Goal: Task Accomplishment & Management: Use online tool/utility

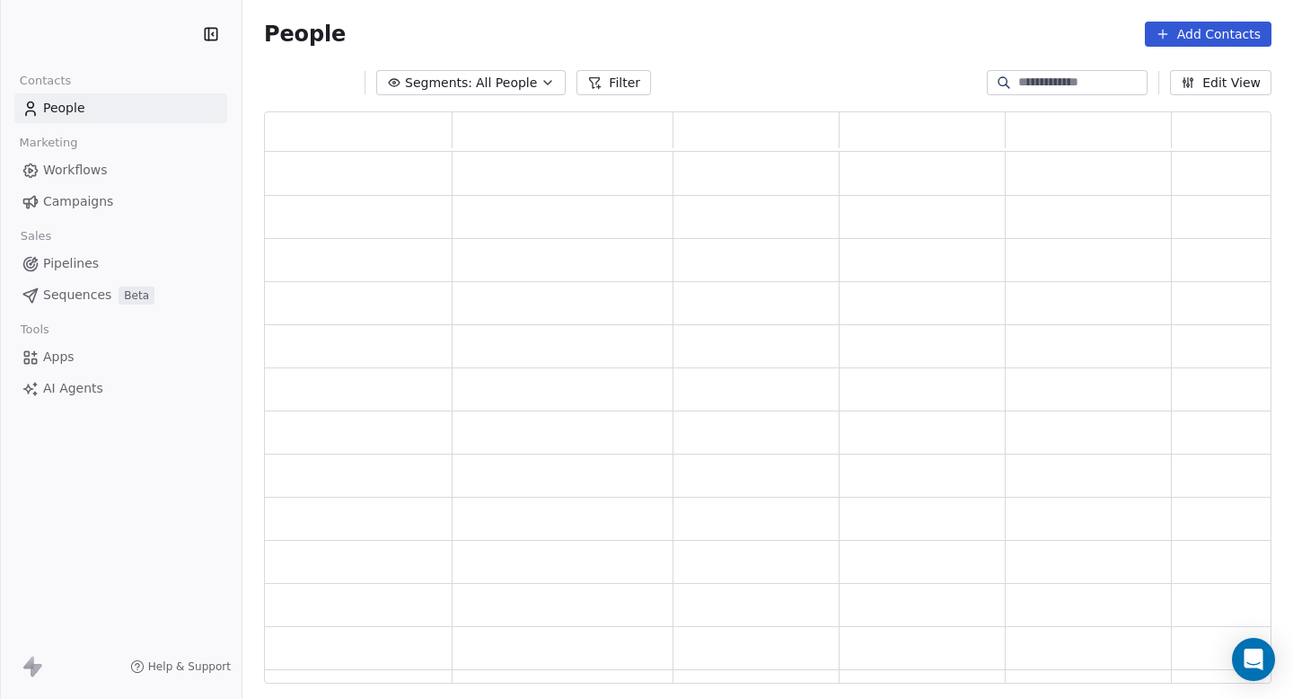
scroll to position [572, 1008]
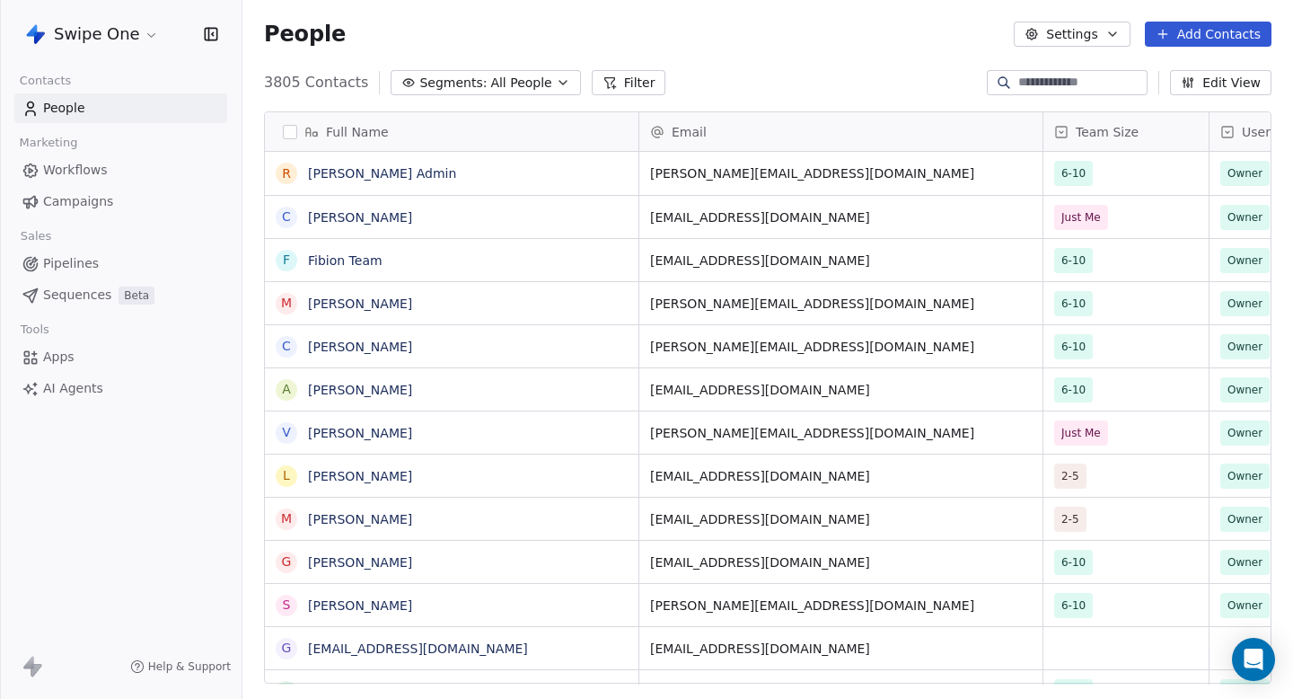
click at [103, 26] on html "Swipe One Contacts People Marketing Workflows Campaigns Sales Pipelines Sequenc…" at bounding box center [646, 349] width 1293 height 699
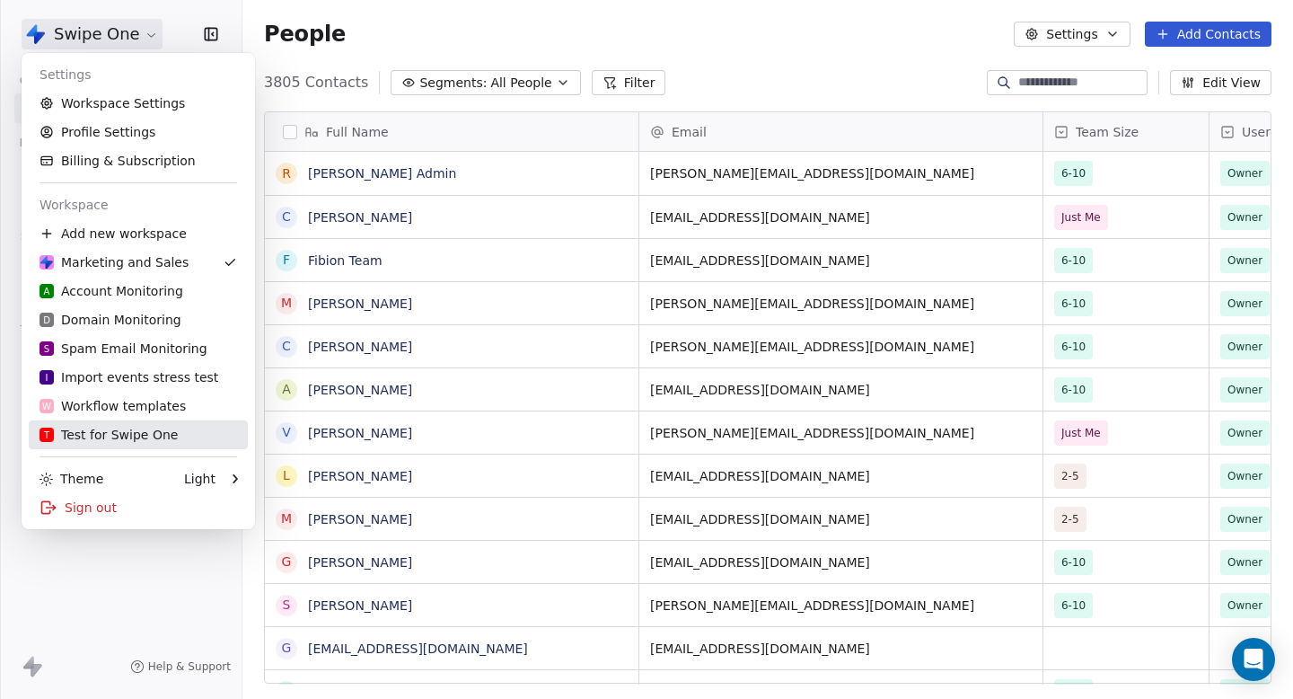
click at [130, 429] on div "T Test for Swipe One" at bounding box center [109, 435] width 138 height 18
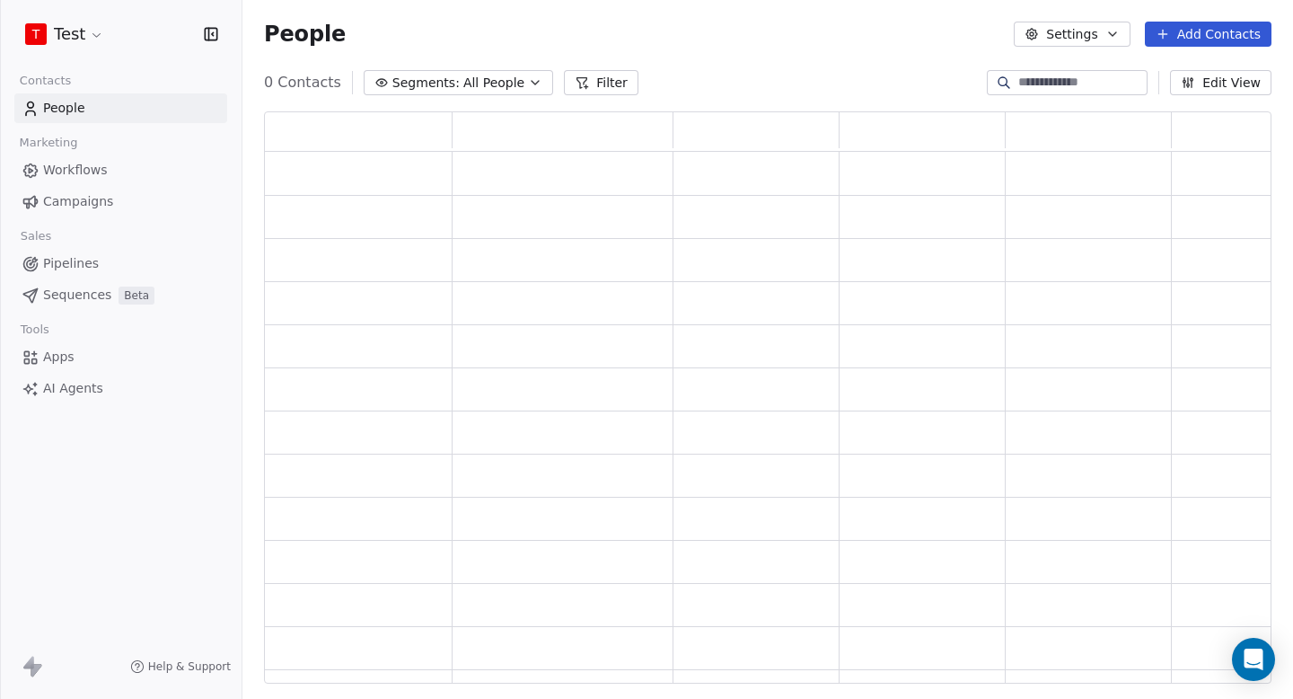
scroll to position [572, 1008]
click at [115, 205] on link "Campaigns" at bounding box center [120, 202] width 213 height 30
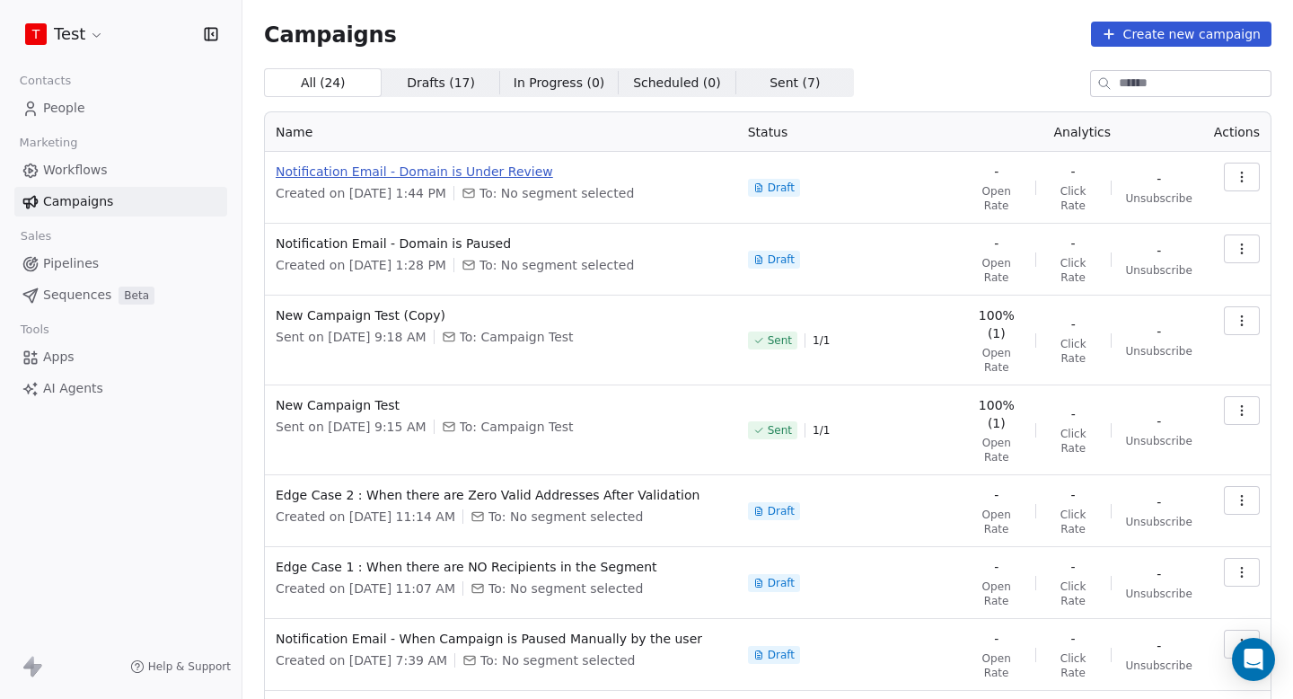
click at [419, 172] on span "Notification Email - Domain is Under Review" at bounding box center [501, 172] width 451 height 18
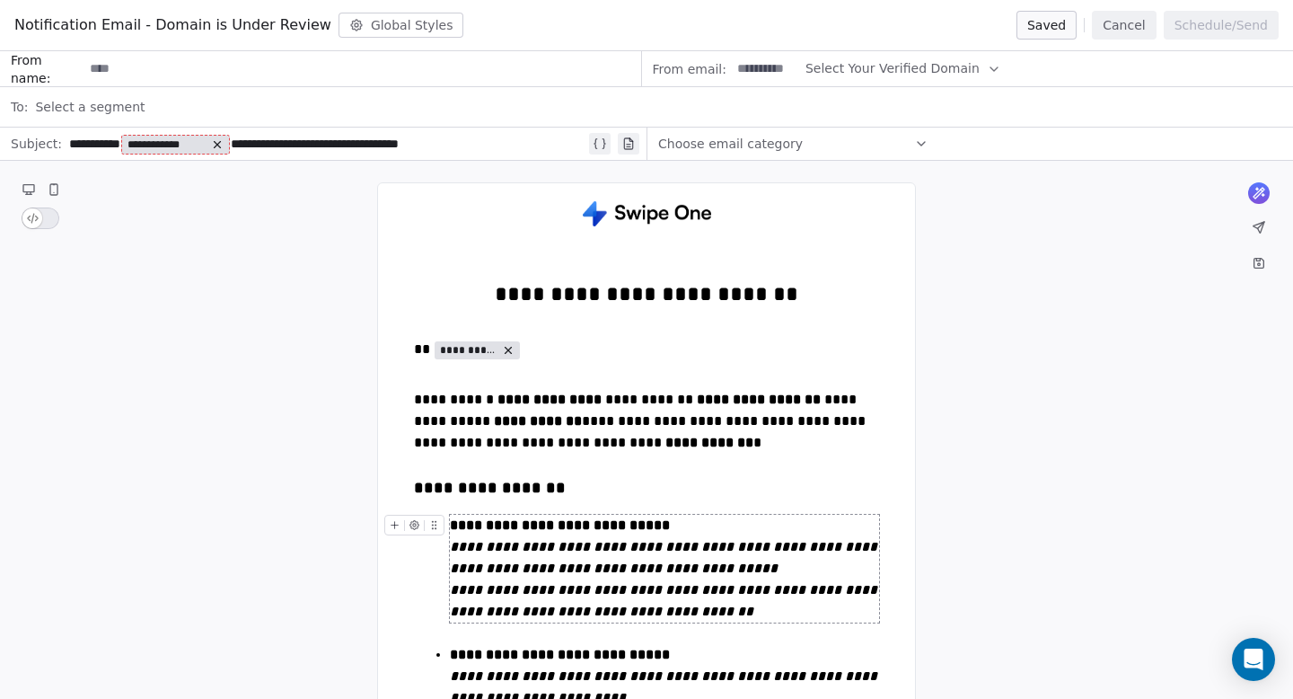
drag, startPoint x: 390, startPoint y: 190, endPoint x: 722, endPoint y: 573, distance: 506.7
click at [688, 241] on div at bounding box center [646, 245] width 501 height 38
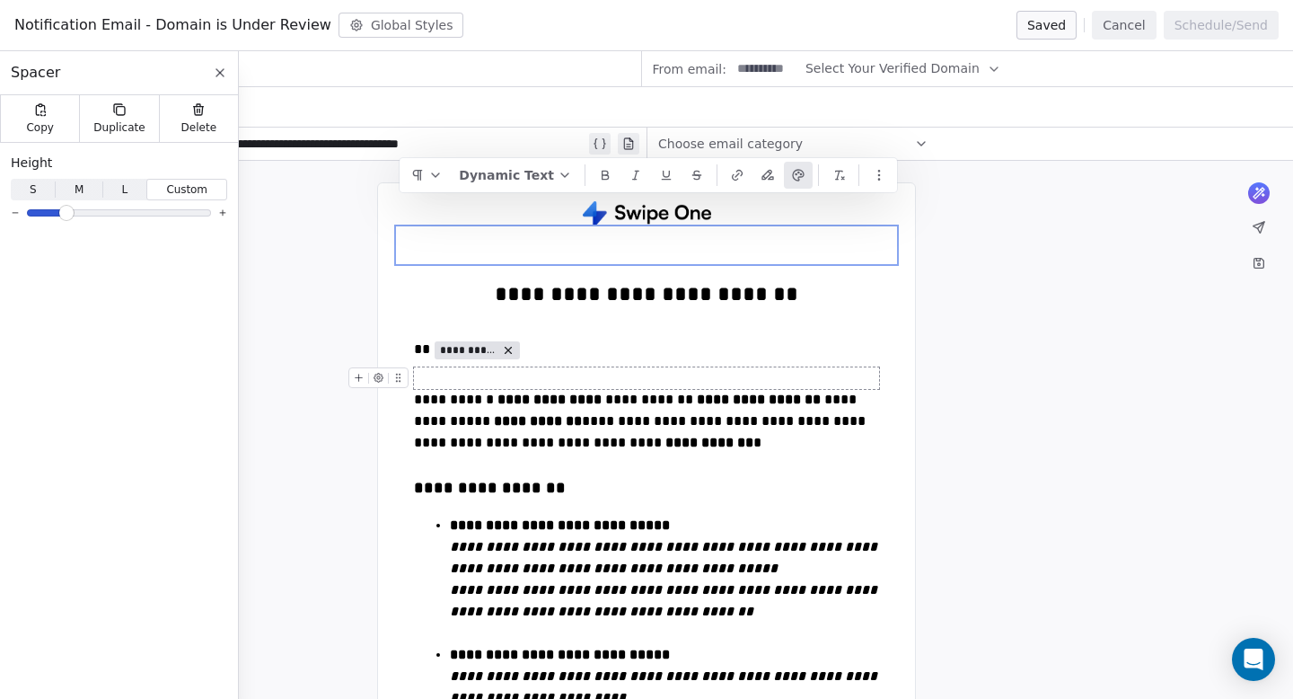
click at [680, 443] on div "**********" at bounding box center [646, 421] width 465 height 65
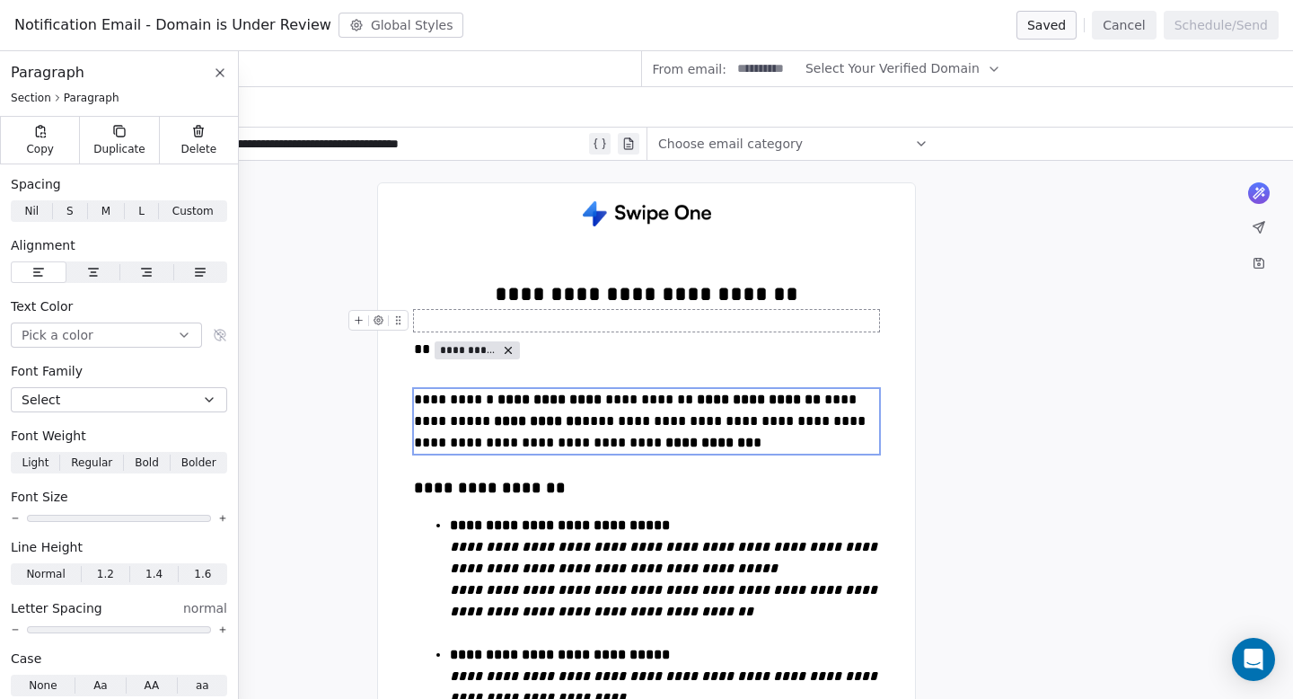
click at [603, 315] on div at bounding box center [646, 321] width 465 height 22
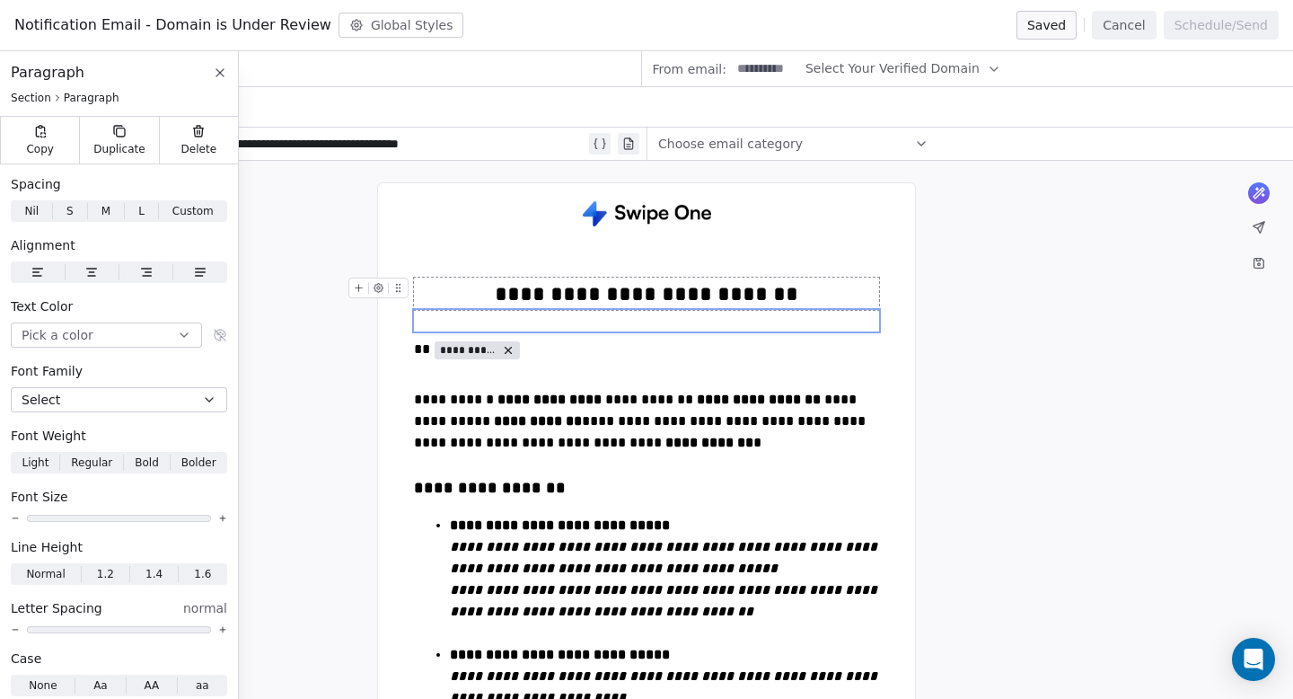
click at [612, 296] on div "**********" at bounding box center [646, 293] width 465 height 32
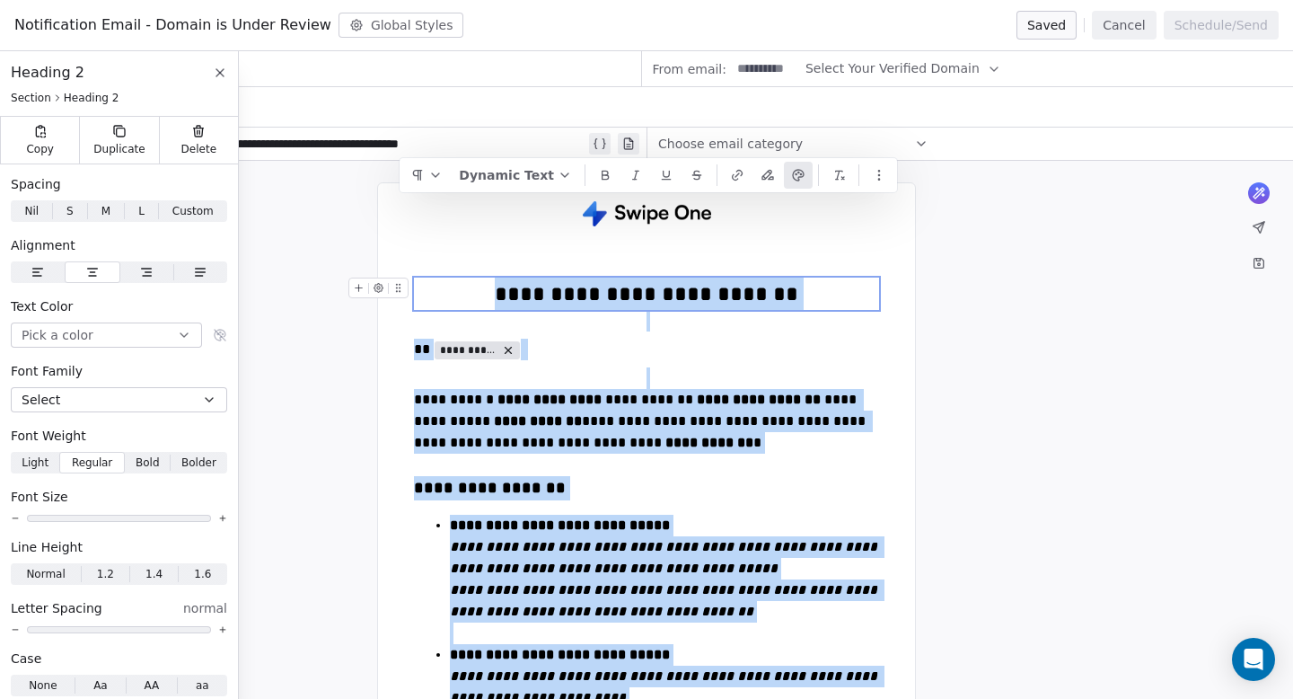
copy div "**********"
click at [1140, 21] on button "Cancel" at bounding box center [1124, 25] width 64 height 29
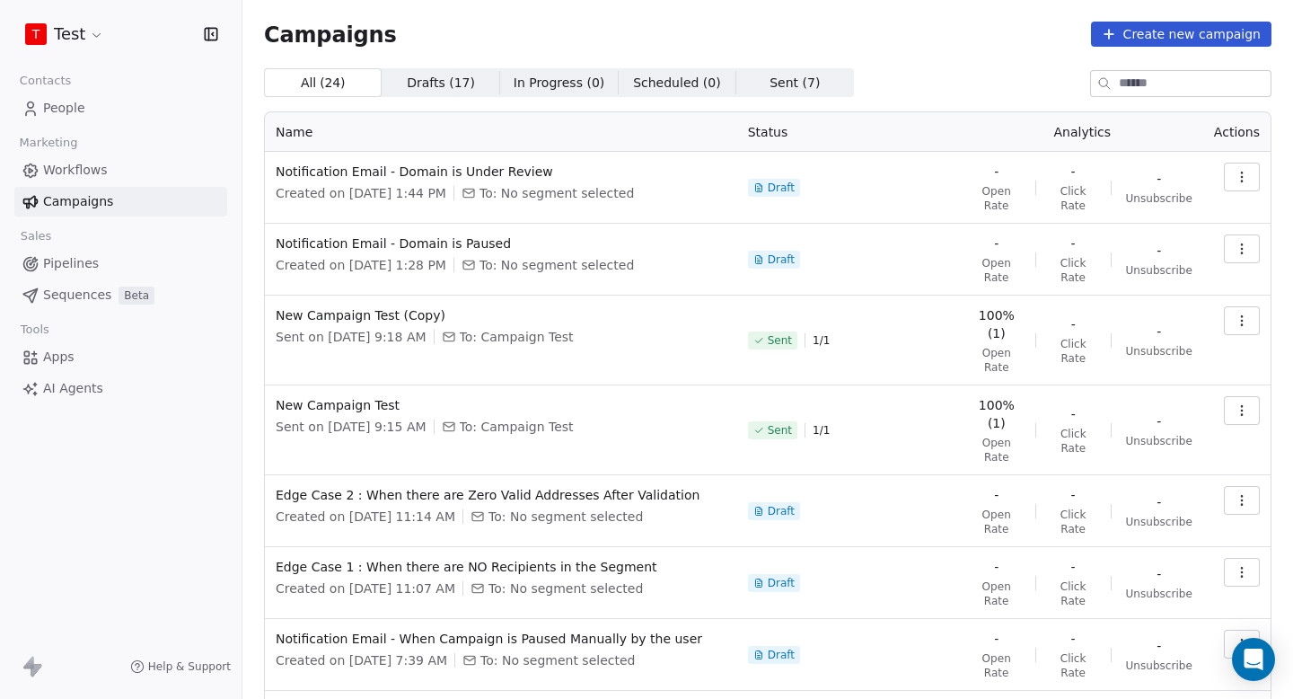
scroll to position [28, 0]
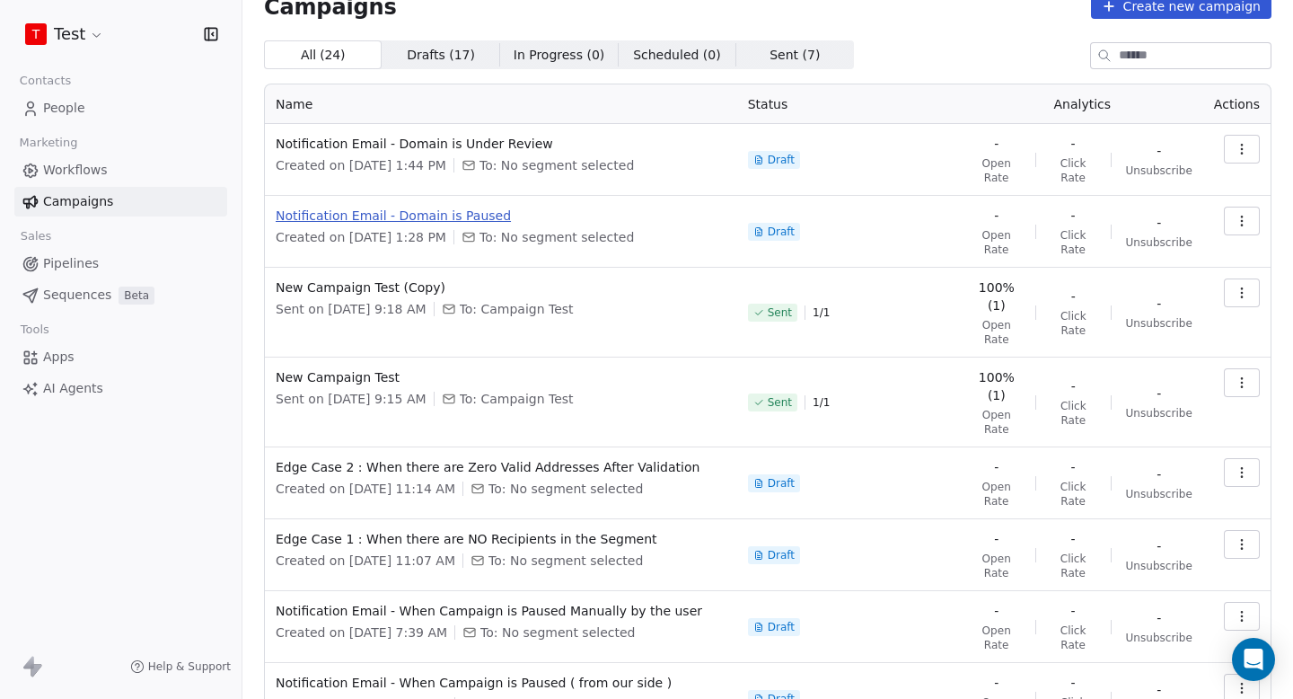
click at [459, 219] on span "Notification Email - Domain is Paused" at bounding box center [501, 216] width 451 height 18
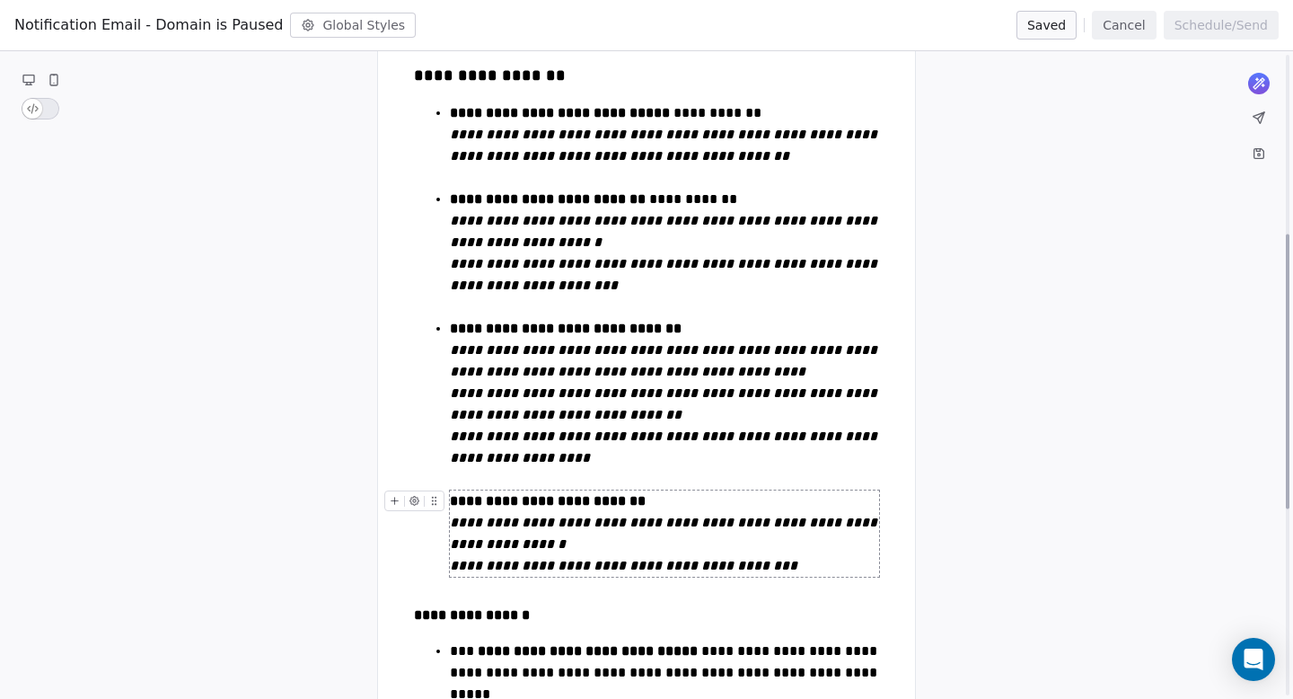
scroll to position [386, 0]
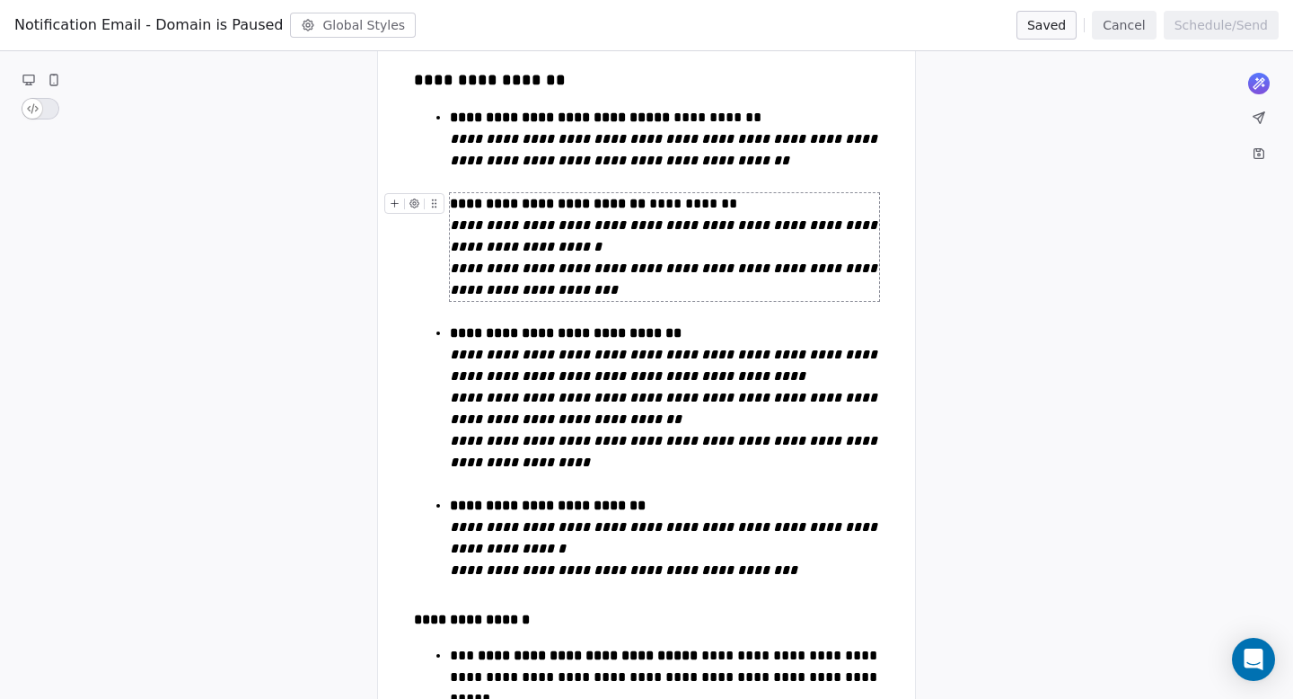
click at [739, 289] on div "**********" at bounding box center [664, 247] width 429 height 108
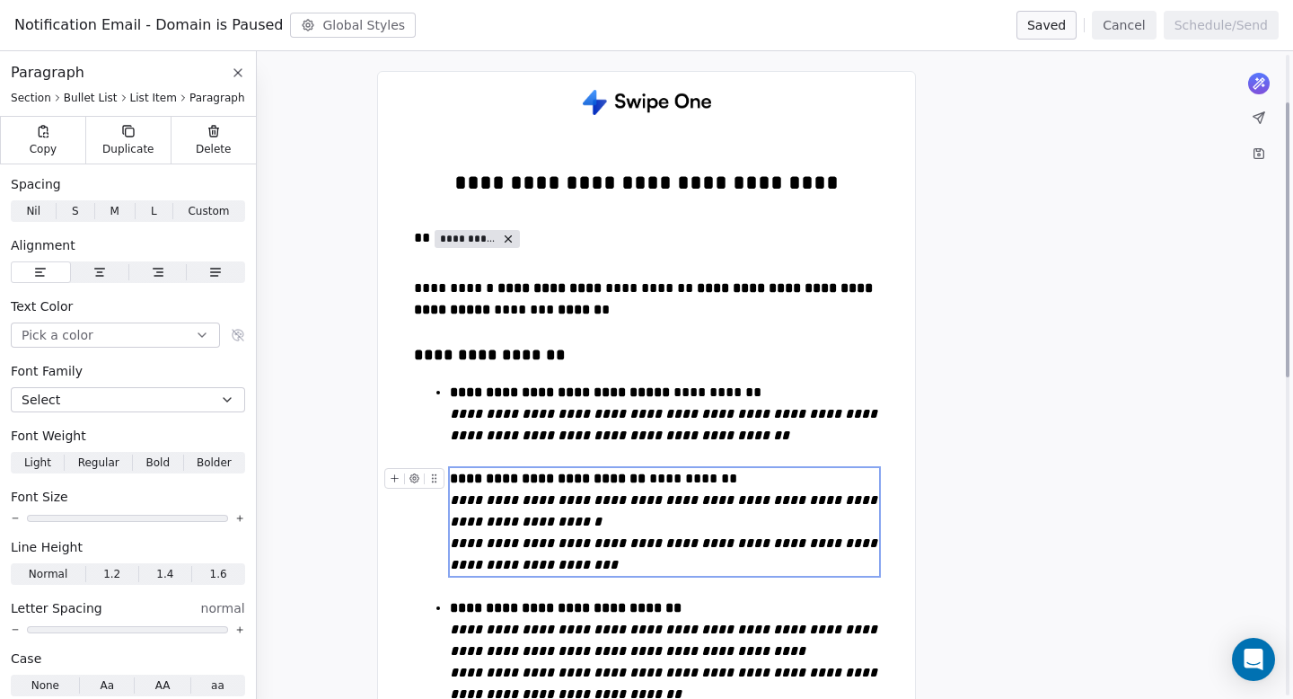
scroll to position [20, 0]
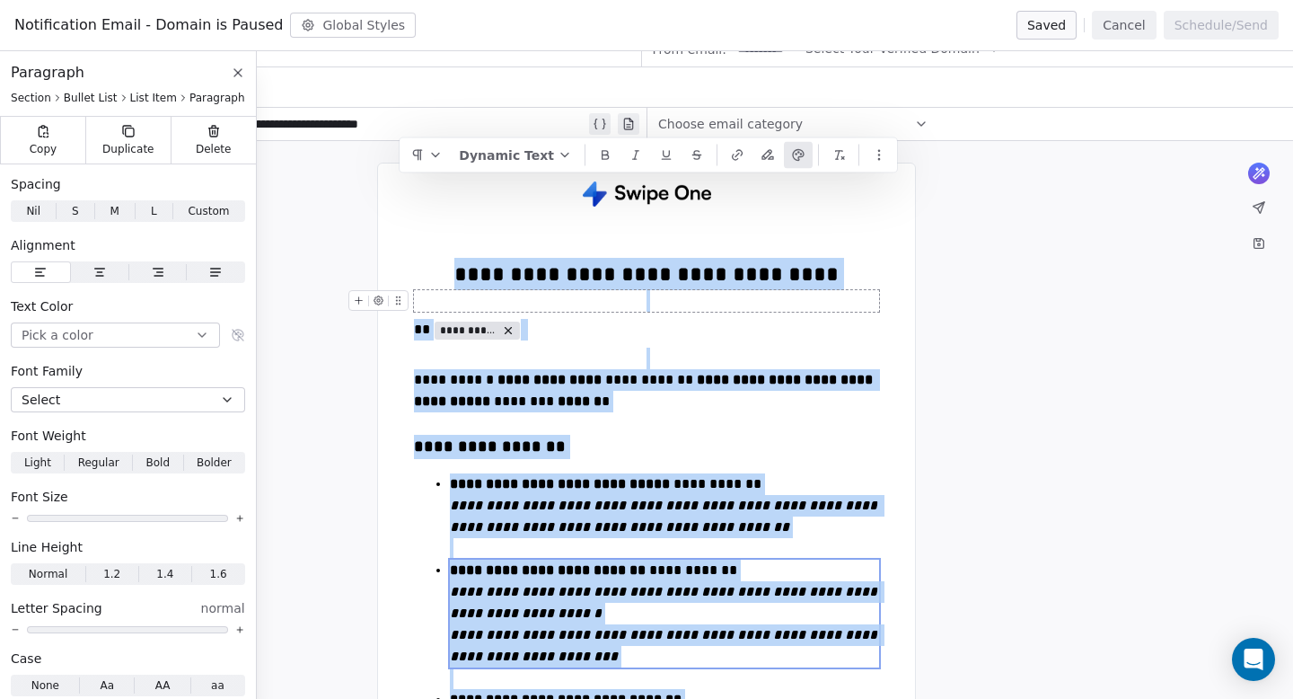
copy div "**********"
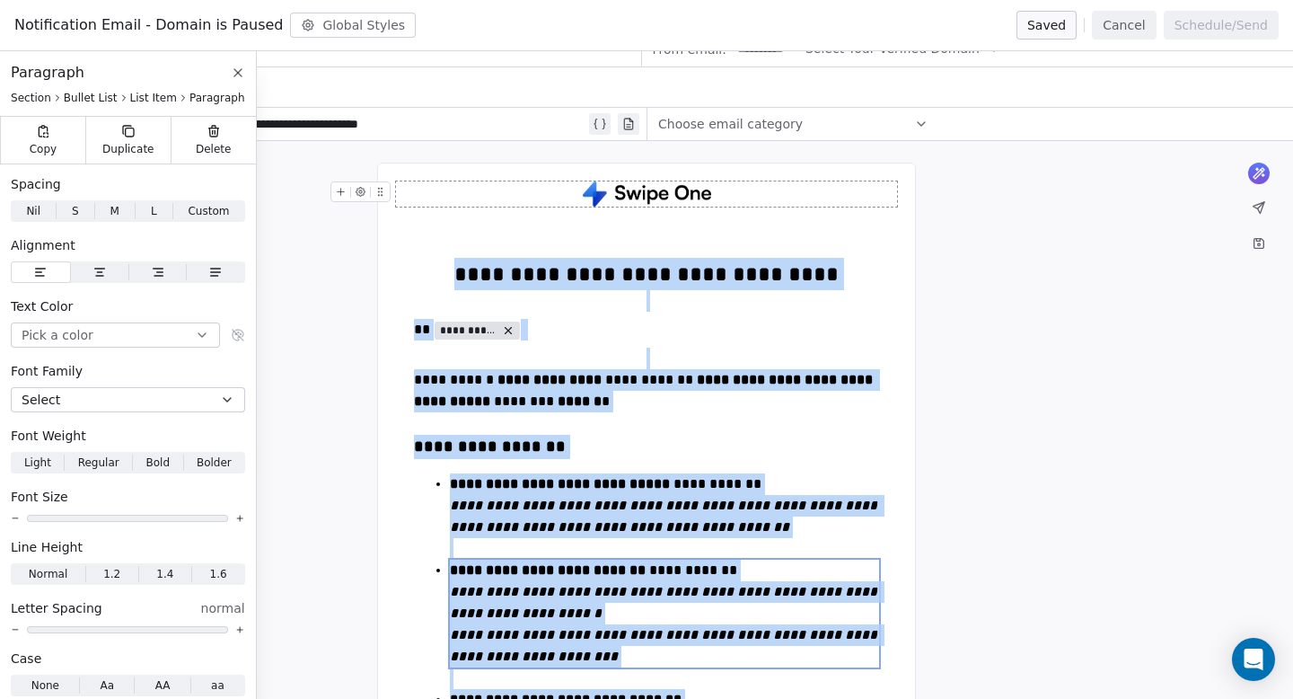
click at [1115, 24] on button "Cancel" at bounding box center [1124, 25] width 64 height 29
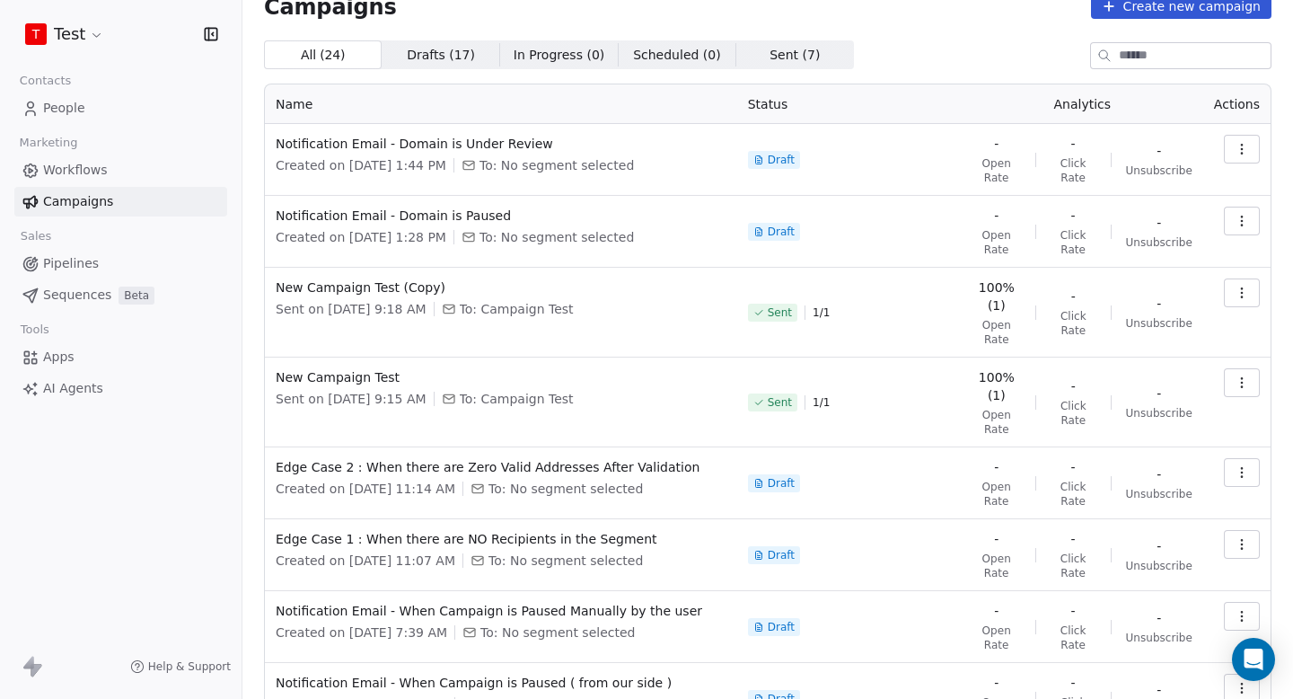
click at [86, 31] on html "T Test Contacts People Marketing Workflows Campaigns Sales Pipelines Sequences …" at bounding box center [646, 349] width 1293 height 699
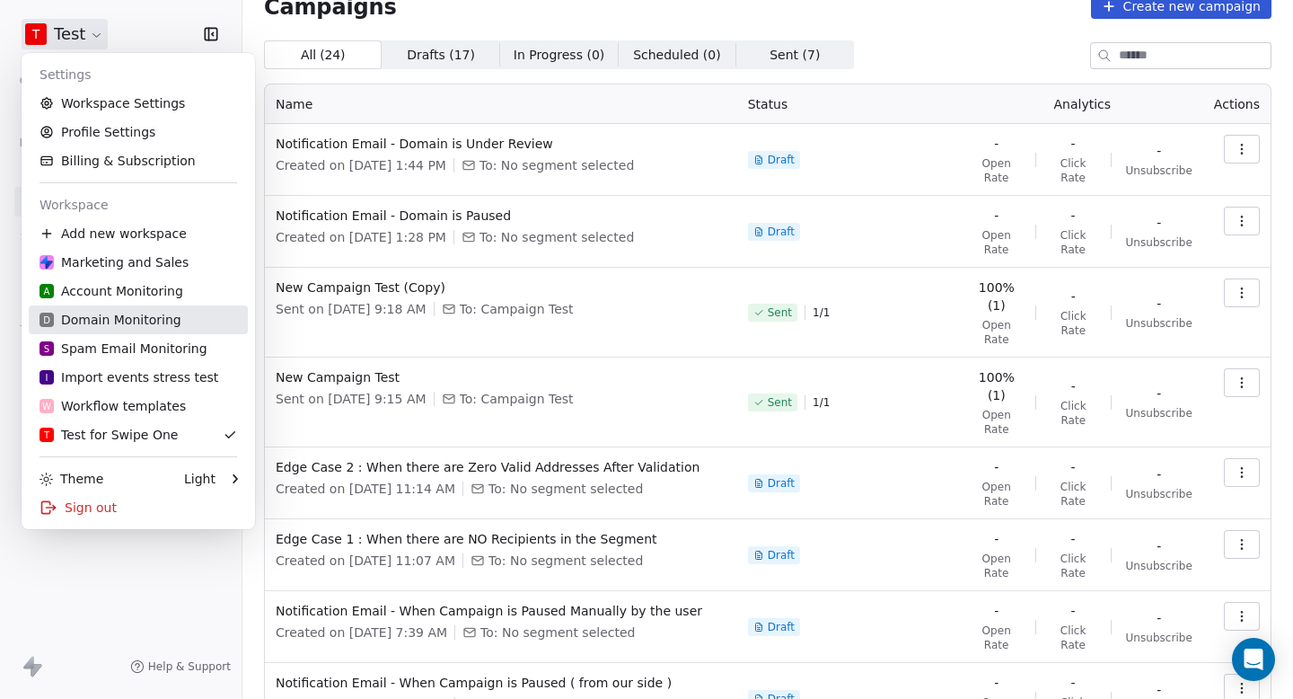
click at [137, 313] on div "D Domain Monitoring" at bounding box center [111, 320] width 142 height 18
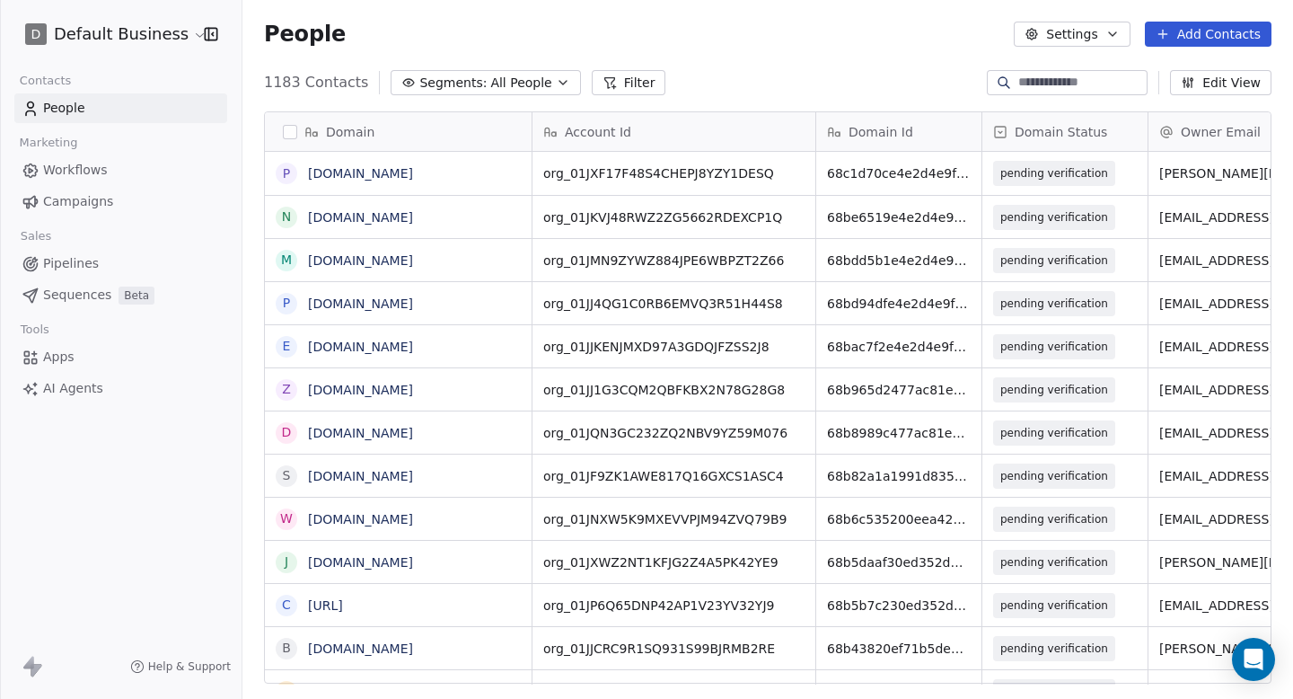
scroll to position [615, 1051]
click at [1116, 167] on div "pending verification" at bounding box center [1071, 173] width 178 height 43
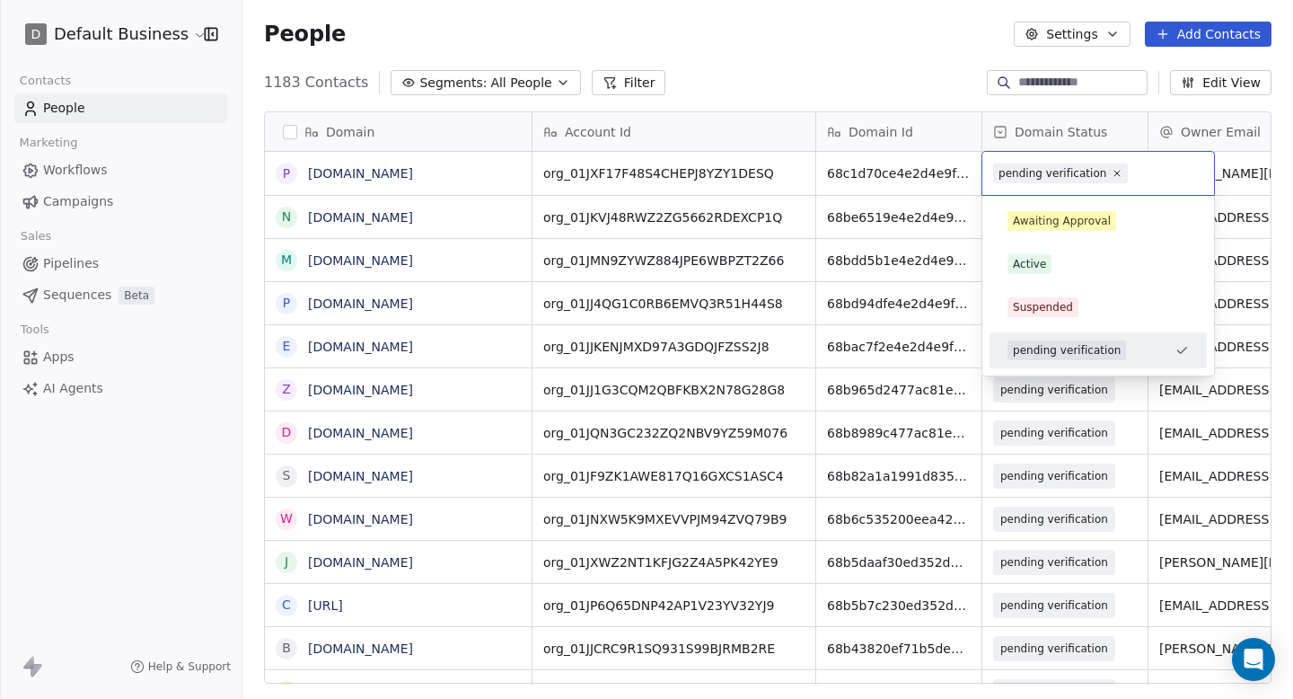
click at [931, 70] on html "D Default Business Contacts People Marketing Workflows Campaigns Sales Pipeline…" at bounding box center [646, 349] width 1293 height 699
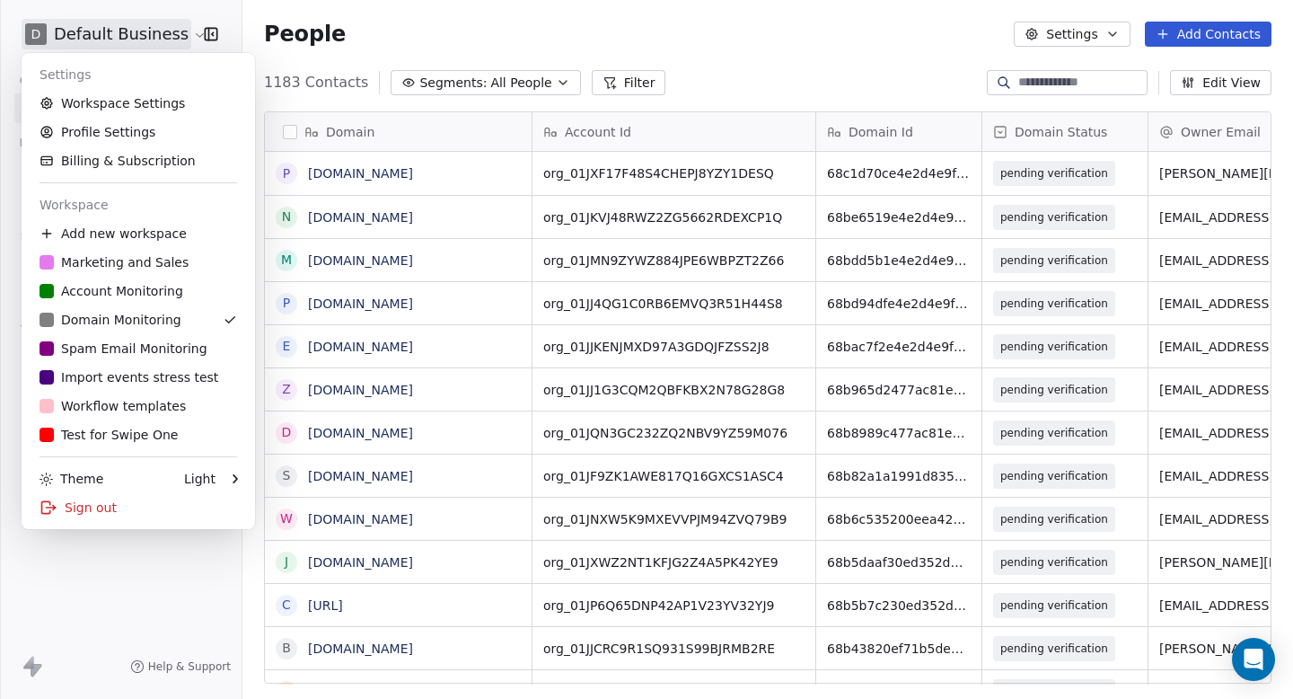
click at [129, 21] on html "D Default Business Contacts People Marketing Workflows Campaigns Sales Pipeline…" at bounding box center [646, 349] width 1293 height 699
click at [128, 413] on div "W Workflow templates" at bounding box center [113, 406] width 146 height 18
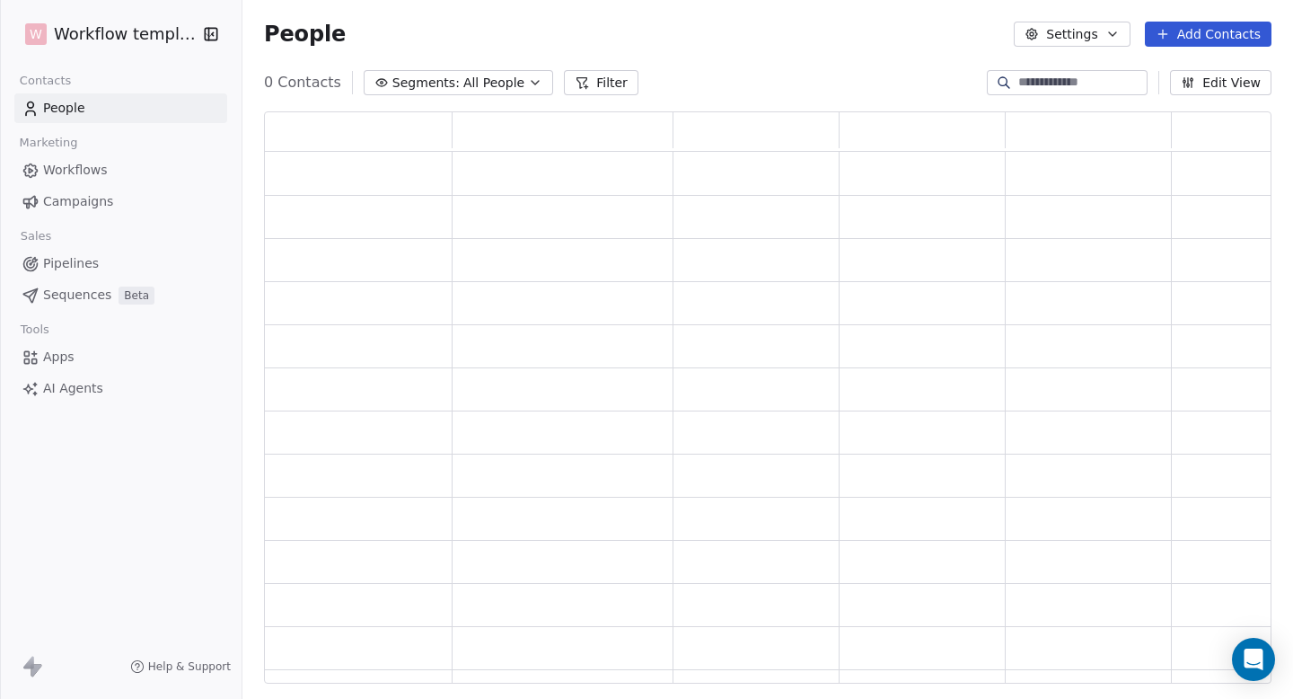
scroll to position [572, 1008]
click at [121, 28] on html "W Workflow templates Contacts People Marketing Workflows Campaigns Sales Sequen…" at bounding box center [646, 349] width 1293 height 699
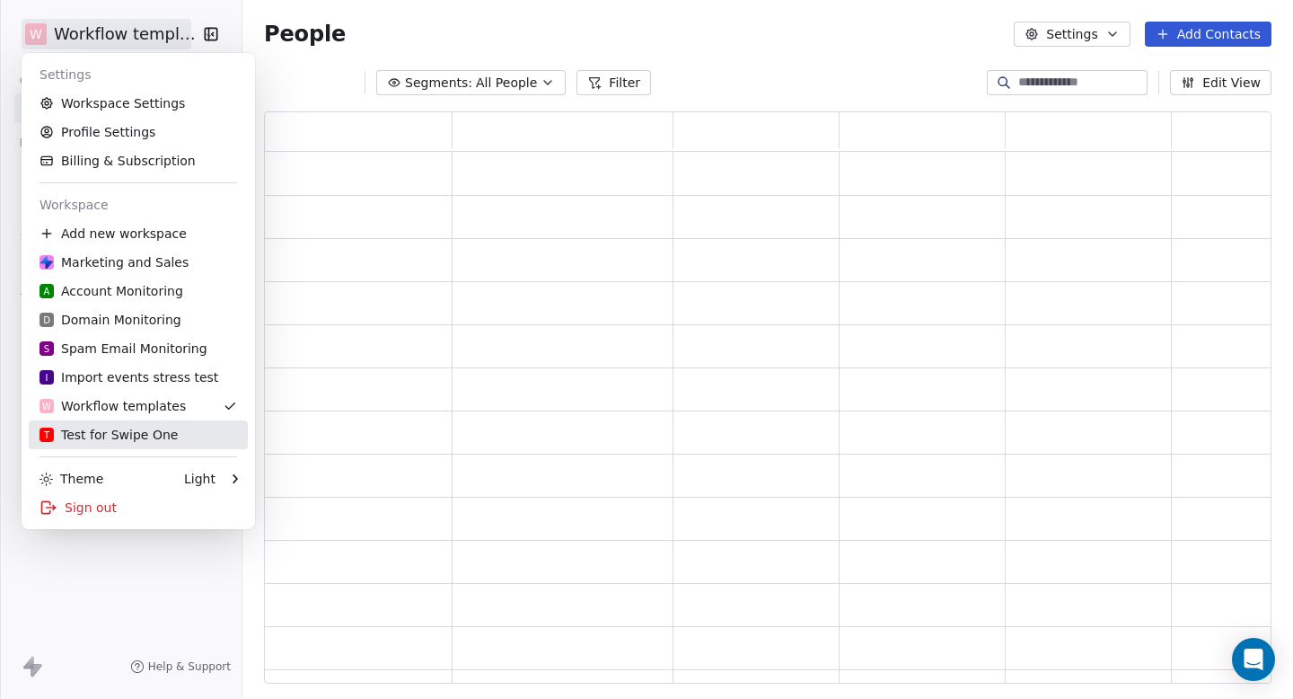
click at [104, 435] on div "T Test for Swipe One" at bounding box center [109, 435] width 138 height 18
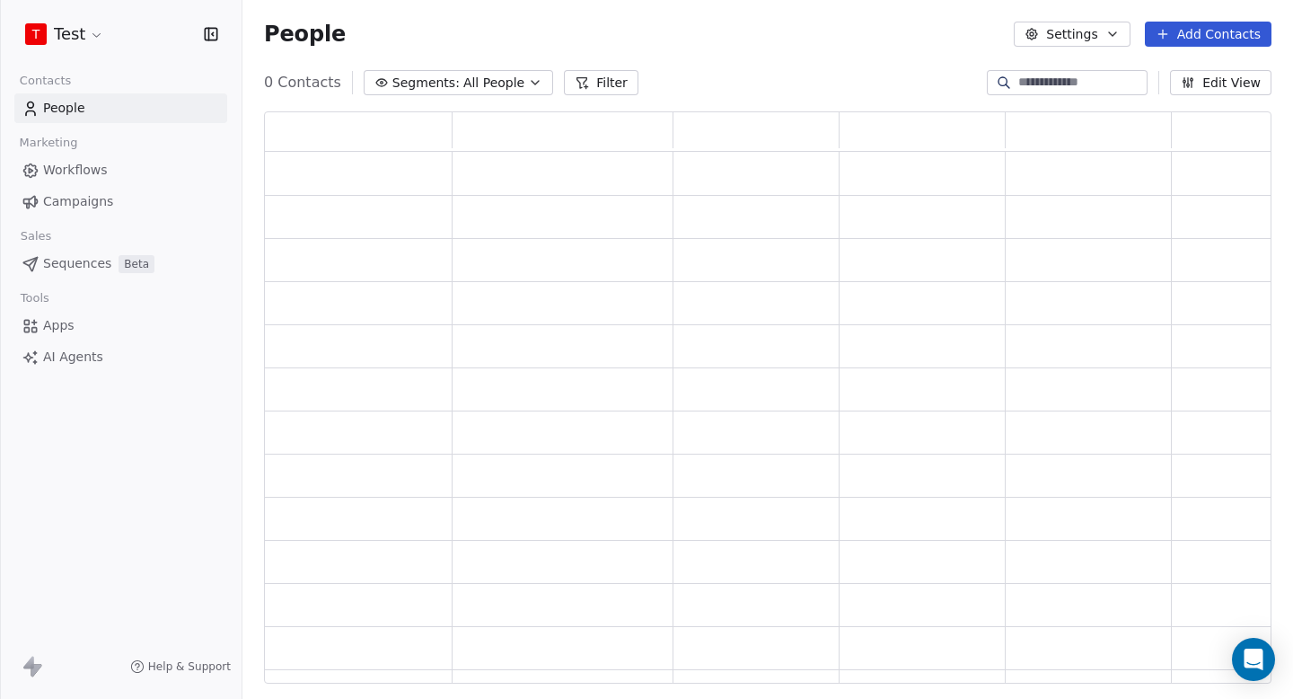
scroll to position [572, 1008]
drag, startPoint x: 263, startPoint y: 84, endPoint x: 321, endPoint y: 84, distance: 58.4
click at [321, 84] on span at bounding box center [309, 82] width 90 height 25
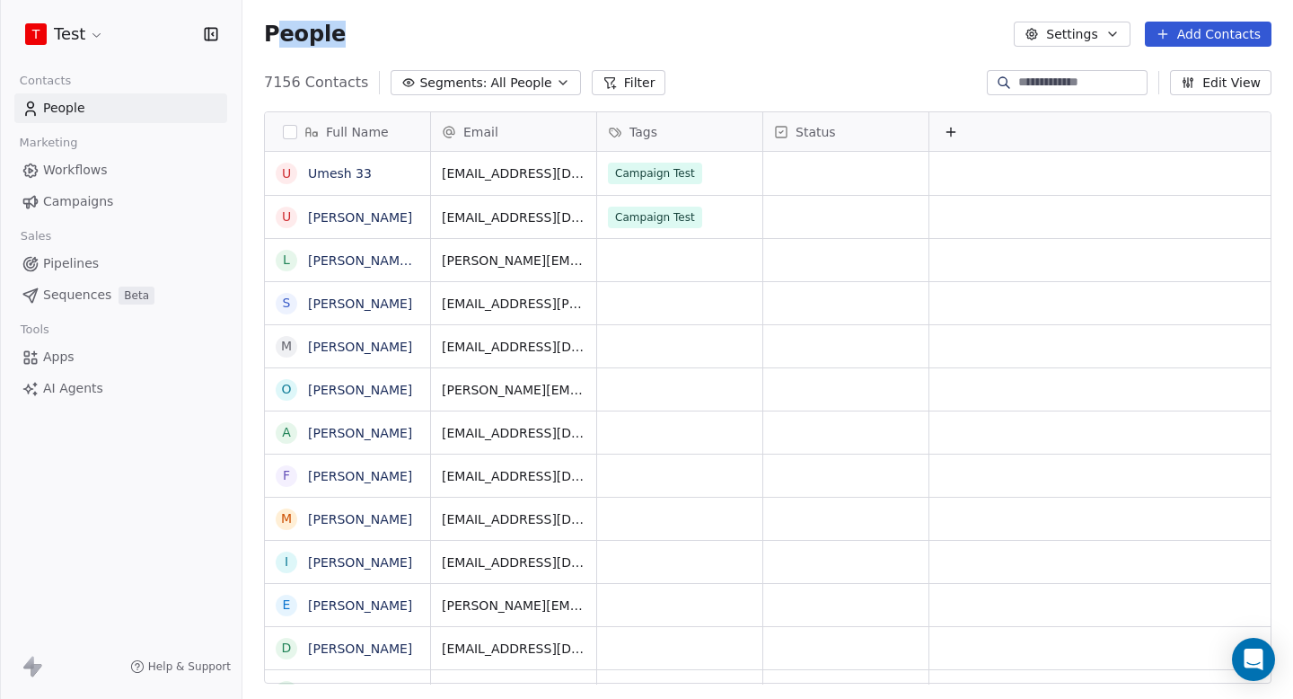
drag, startPoint x: 340, startPoint y: 25, endPoint x: 268, endPoint y: 25, distance: 71.8
click at [268, 25] on div "People Settings Add Contacts" at bounding box center [768, 34] width 1008 height 25
click at [268, 25] on span "People" at bounding box center [305, 34] width 82 height 27
click at [114, 195] on link "Campaigns" at bounding box center [120, 202] width 213 height 30
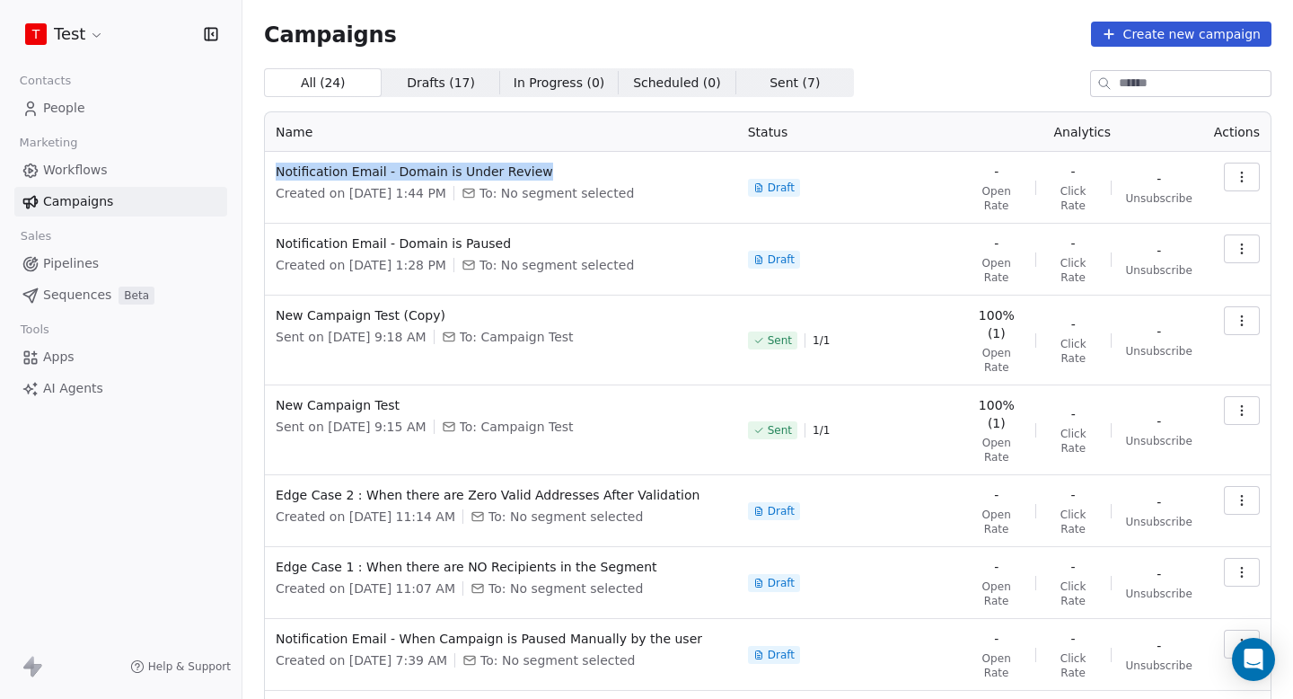
drag, startPoint x: 568, startPoint y: 165, endPoint x: 268, endPoint y: 171, distance: 300.0
click at [268, 171] on td "Notification Email - Domain is Under Review Created on [DATE] 1:44 PM To: No se…" at bounding box center [501, 188] width 472 height 72
copy span "Notification Email - Domain is Under Review"
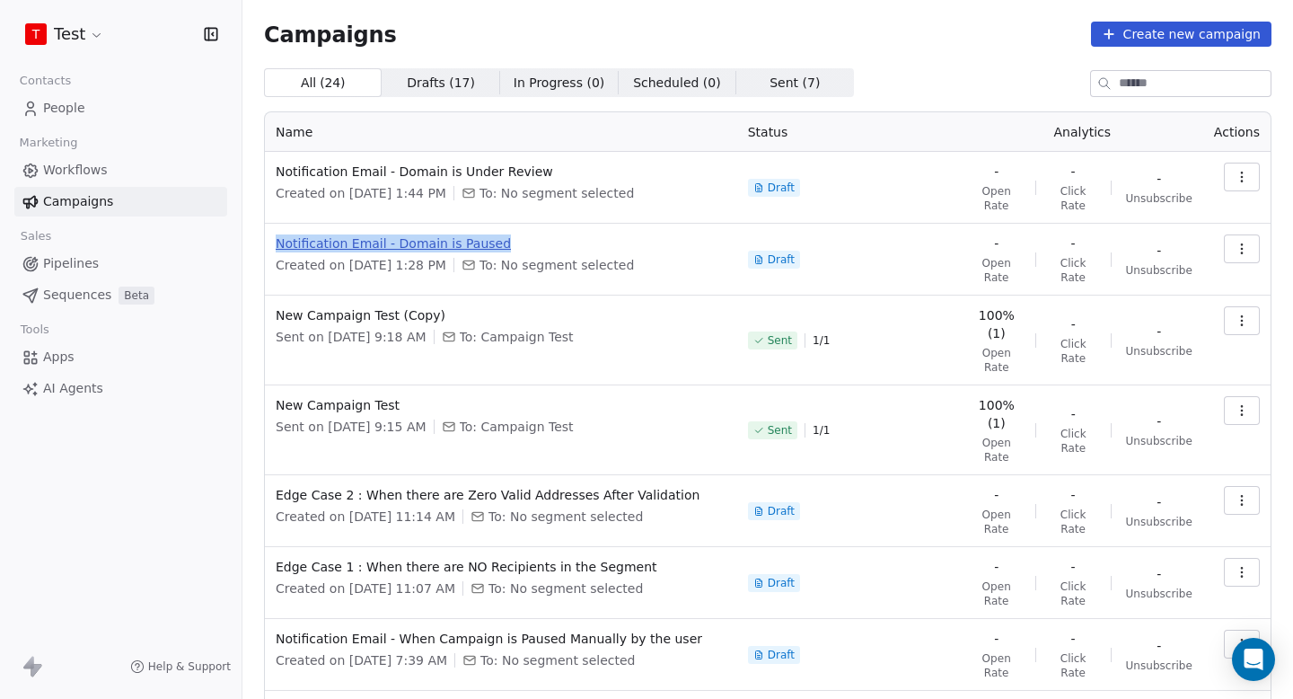
drag, startPoint x: 511, startPoint y: 244, endPoint x: 276, endPoint y: 243, distance: 235.3
click at [276, 243] on span "Notification Email - Domain is Paused" at bounding box center [501, 243] width 451 height 18
copy span "Notification Email - Domain is Paused"
